Goal: Information Seeking & Learning: Learn about a topic

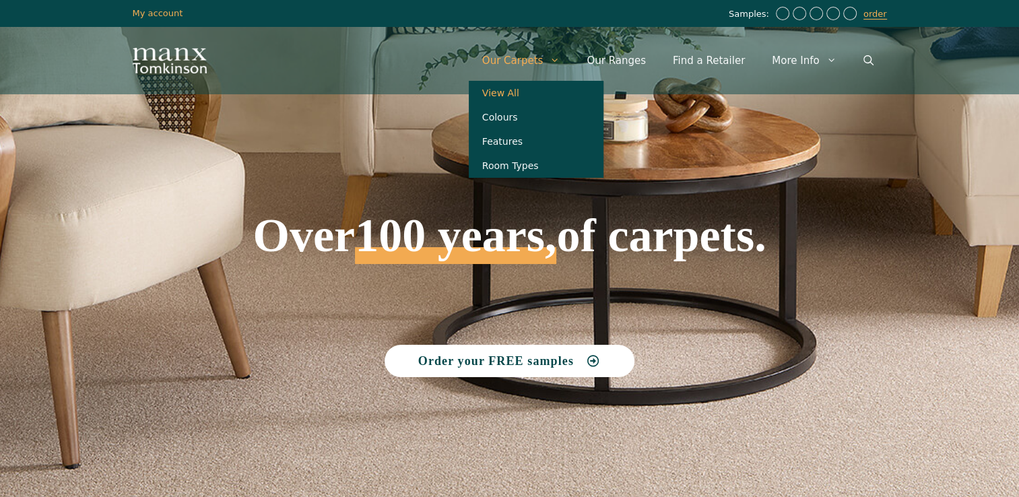
click at [532, 96] on link "View All" at bounding box center [536, 93] width 135 height 24
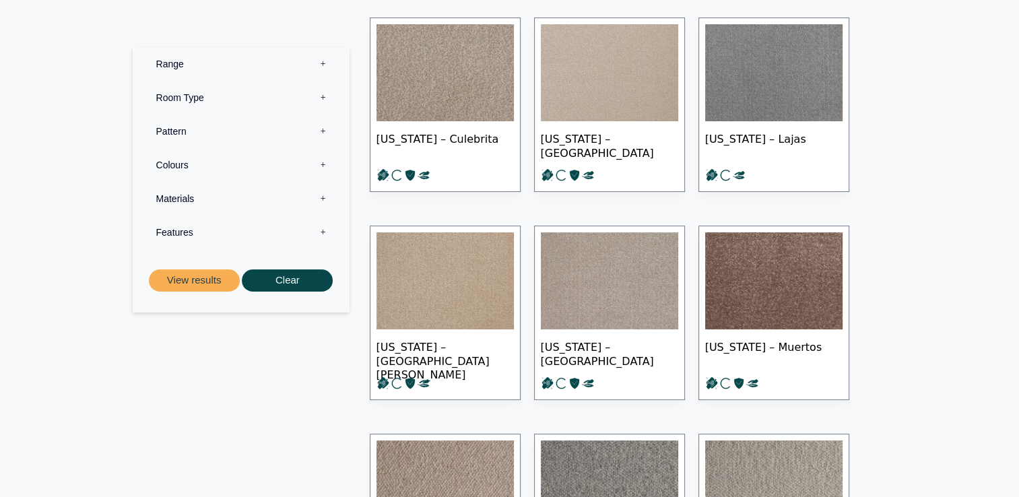
scroll to position [243, 0]
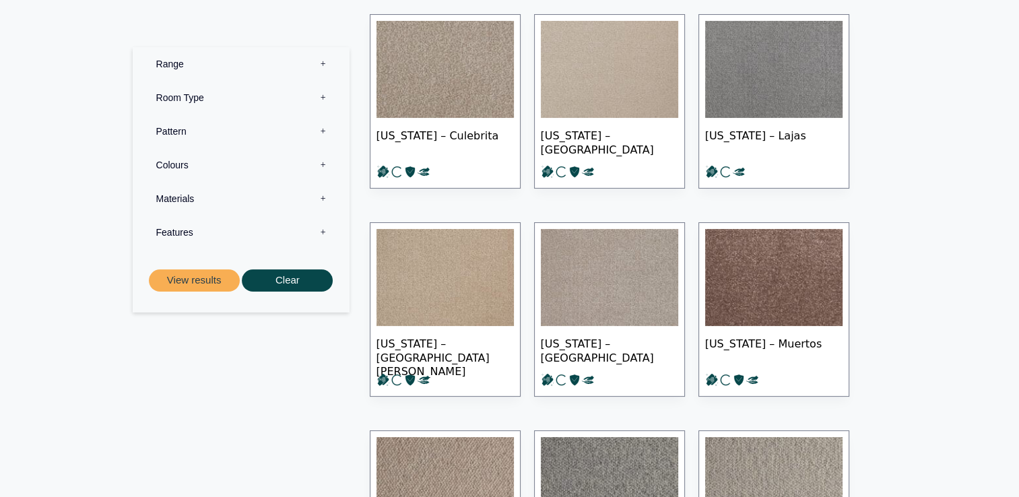
click at [323, 130] on label "Pattern 0" at bounding box center [241, 132] width 197 height 34
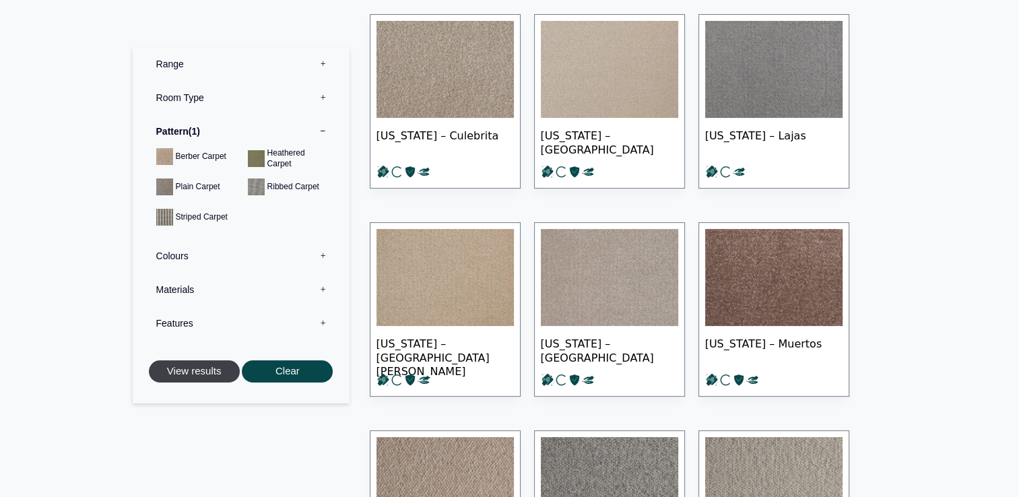
click at [214, 364] on button "View results" at bounding box center [194, 371] width 91 height 22
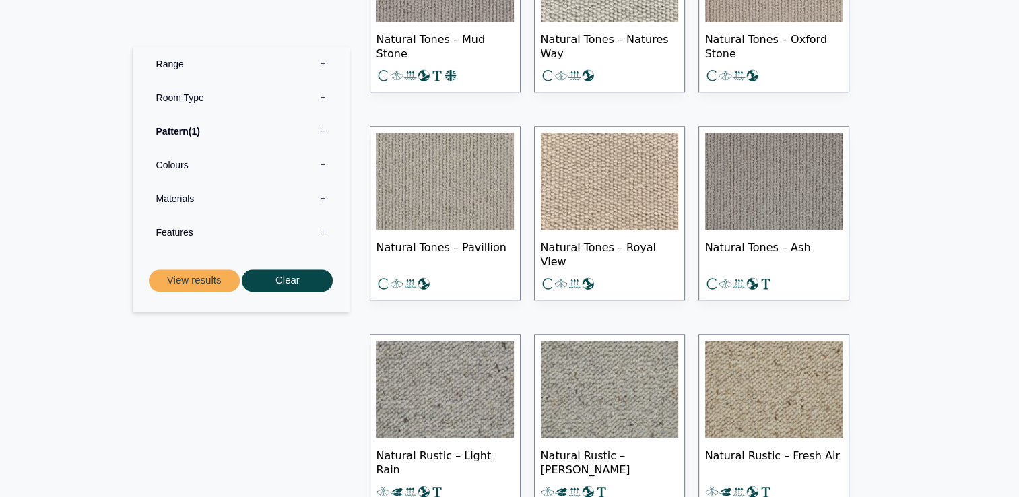
scroll to position [1293, 0]
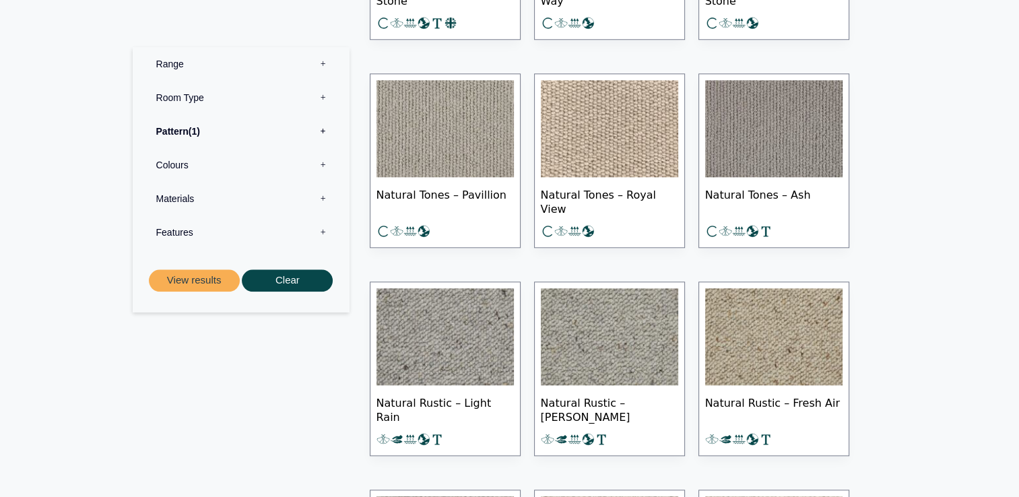
click at [574, 150] on img at bounding box center [609, 128] width 137 height 97
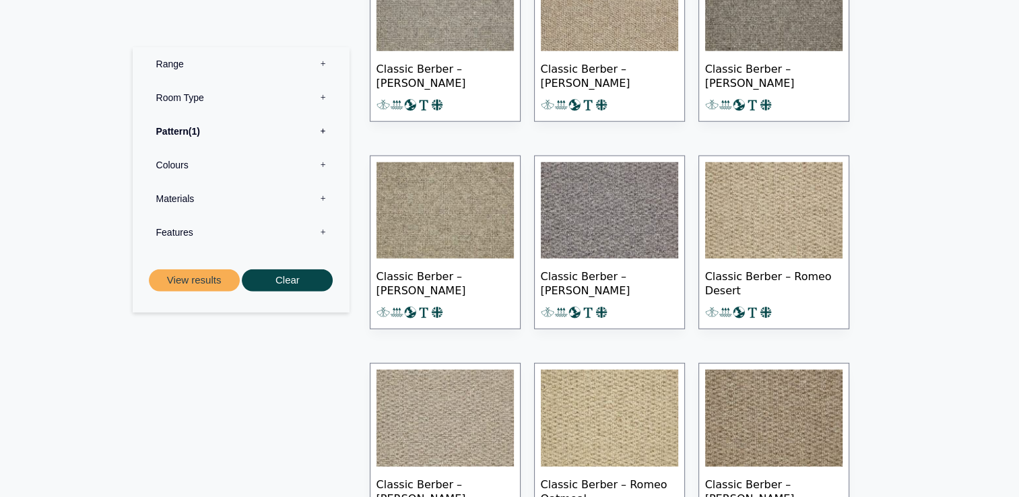
scroll to position [3503, 0]
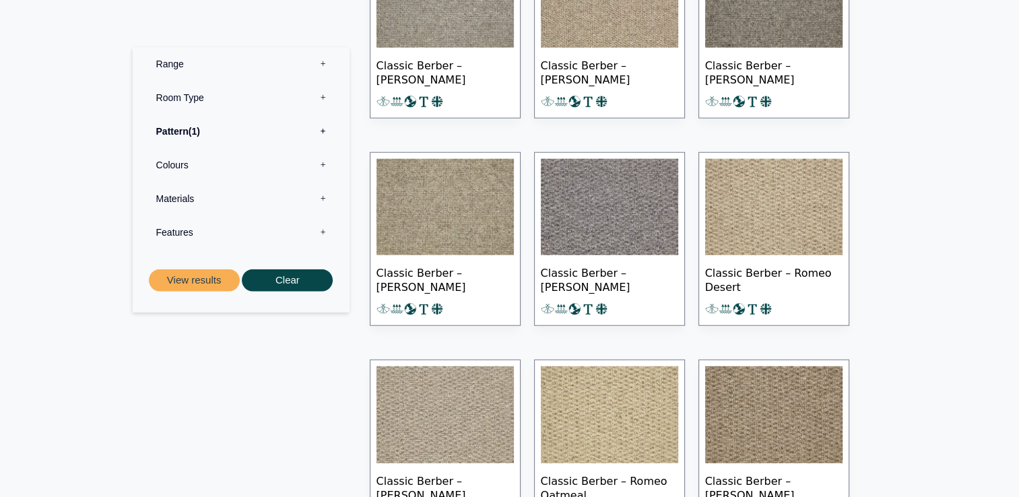
click at [828, 186] on img at bounding box center [773, 207] width 137 height 97
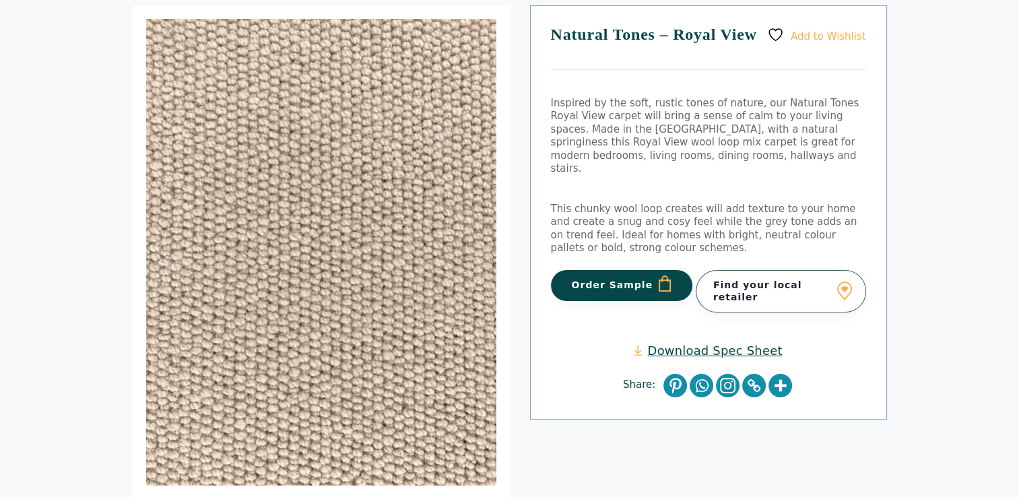
scroll to position [135, 0]
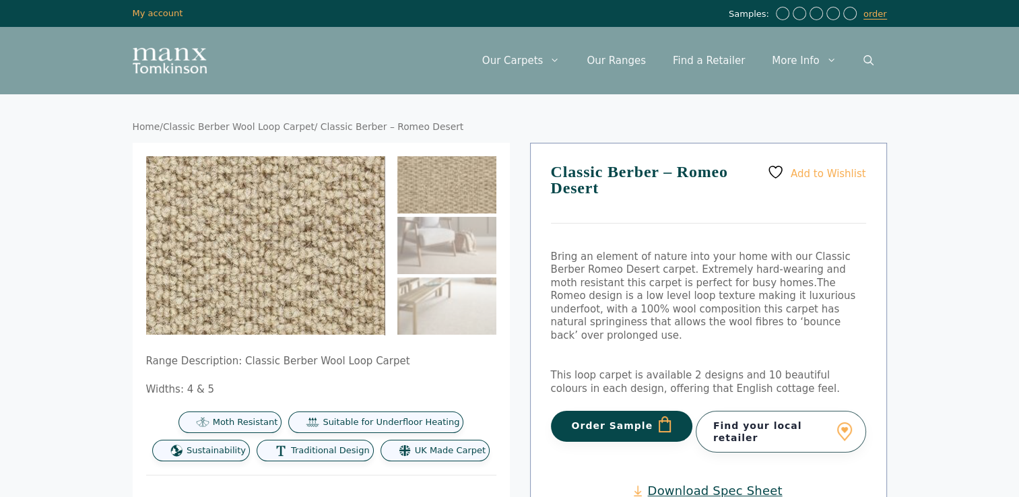
click at [331, 257] on img at bounding box center [148, 228] width 539 height 404
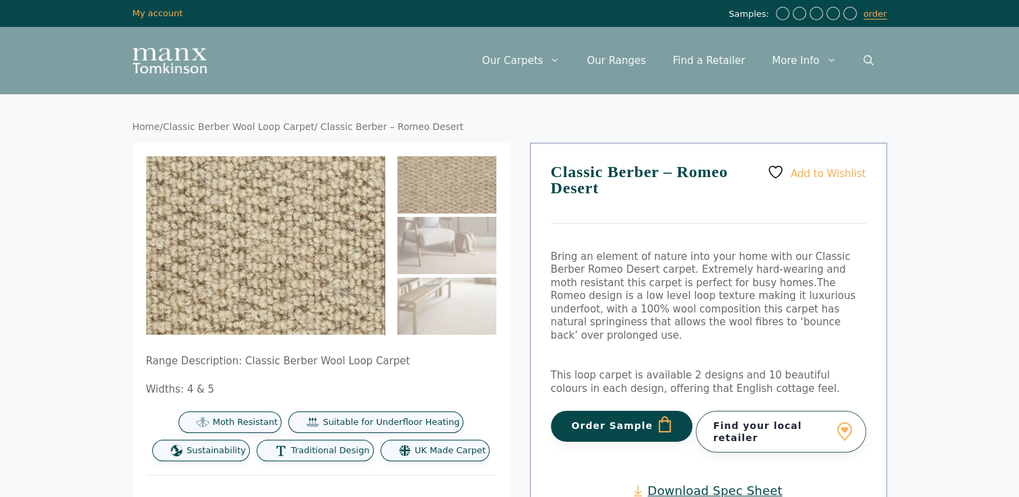
click at [216, 295] on img at bounding box center [326, 183] width 539 height 404
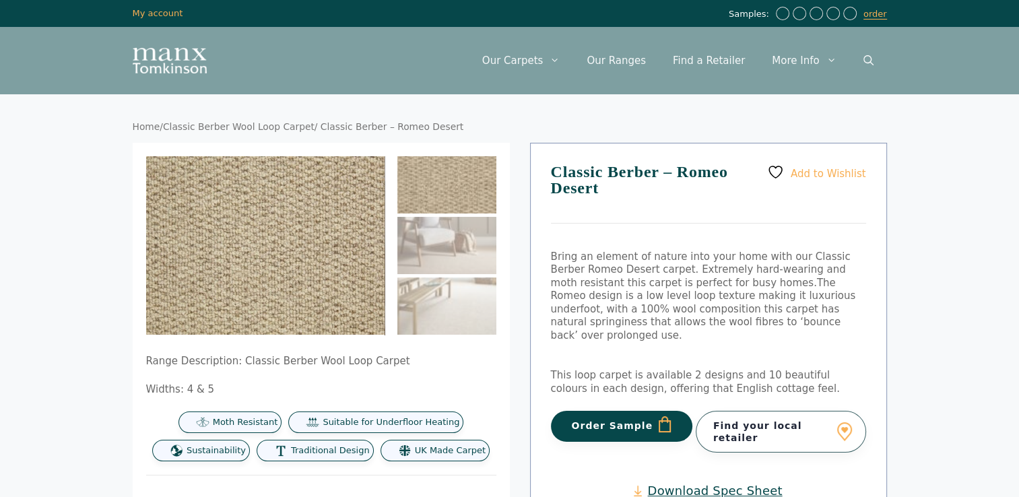
click at [470, 206] on img at bounding box center [446, 184] width 99 height 57
click at [455, 253] on img at bounding box center [446, 245] width 99 height 57
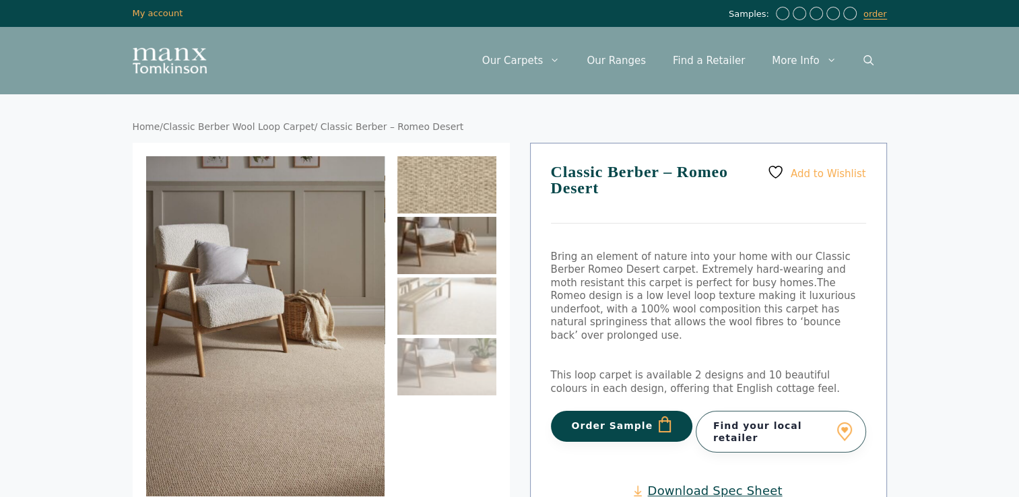
click at [450, 171] on img at bounding box center [446, 184] width 99 height 57
